Goal: Task Accomplishment & Management: Complete application form

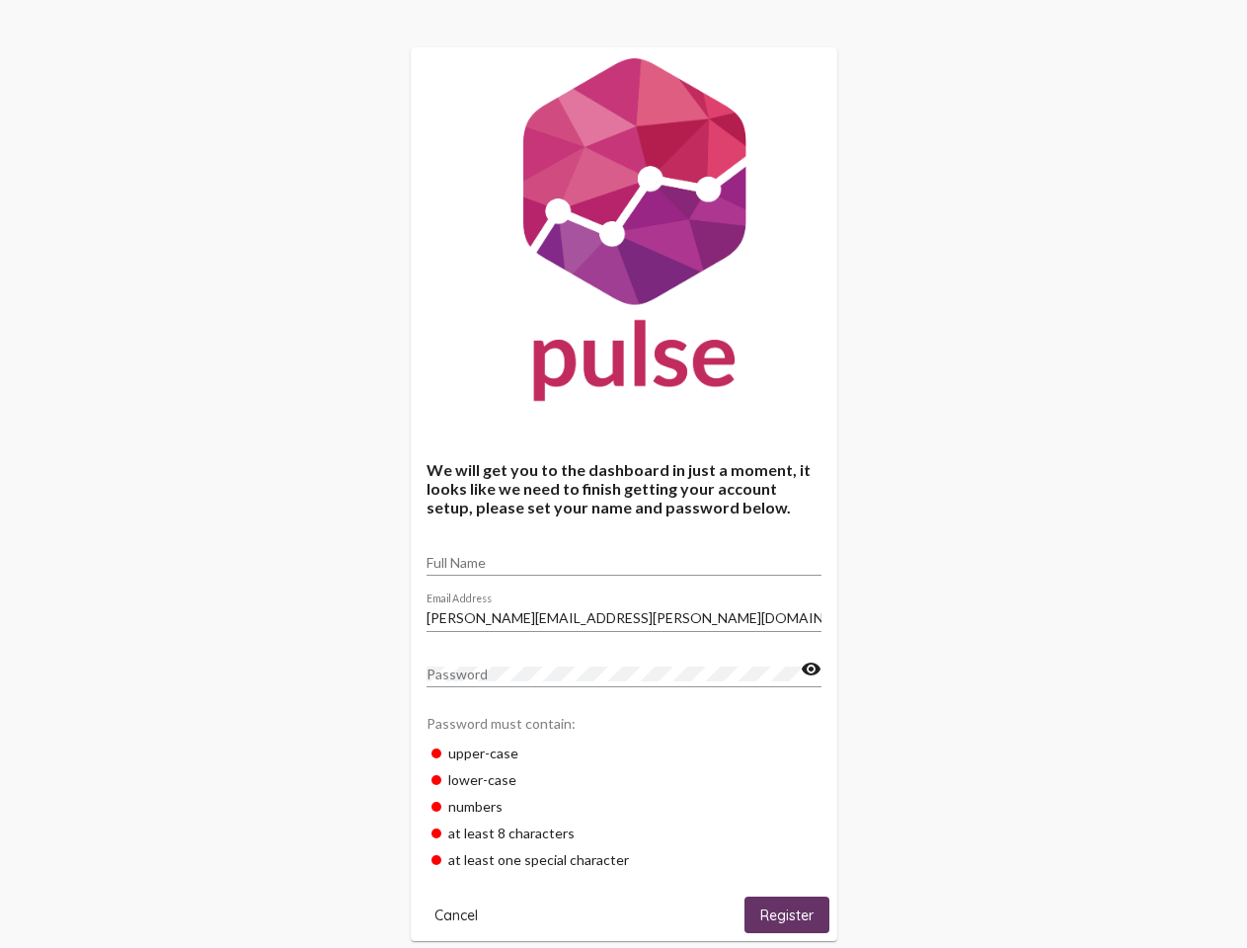
click at [624, 556] on input "Full Name" at bounding box center [623, 563] width 395 height 16
click at [624, 612] on input "[PERSON_NAME][EMAIL_ADDRESS][PERSON_NAME][DOMAIN_NAME]" at bounding box center [623, 618] width 395 height 16
click at [810, 669] on mat-icon "visibility" at bounding box center [811, 669] width 21 height 24
click at [456, 914] on span "Cancel" at bounding box center [455, 915] width 43 height 18
click at [787, 914] on span "Register" at bounding box center [786, 915] width 53 height 18
